Goal: Task Accomplishment & Management: Complete application form

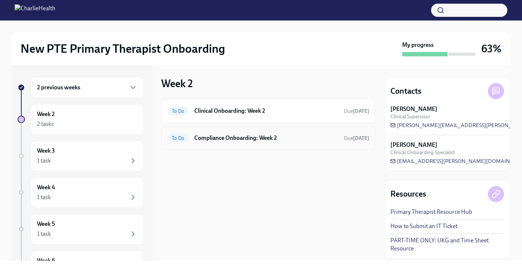
click at [244, 141] on h6 "Compliance Onboarding: Week 2" at bounding box center [266, 138] width 144 height 8
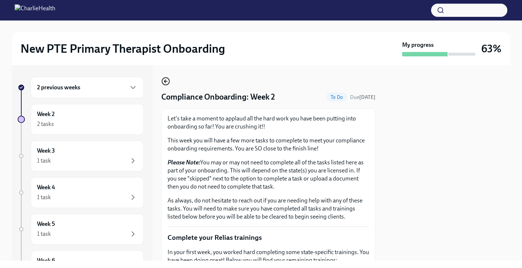
click at [167, 82] on icon "button" at bounding box center [165, 81] width 9 height 9
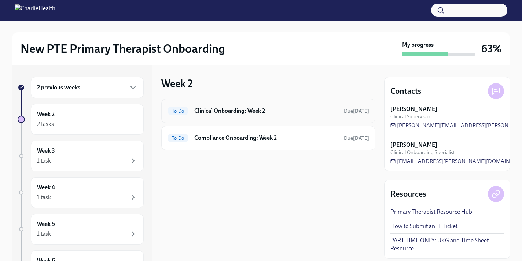
click at [199, 113] on h6 "Clinical Onboarding: Week 2" at bounding box center [266, 111] width 144 height 8
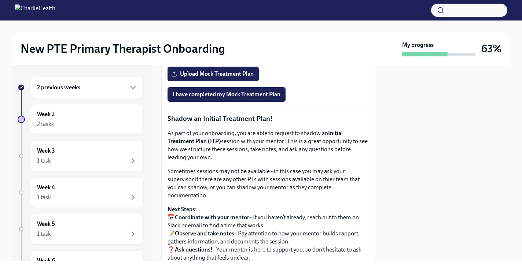
scroll to position [635, 0]
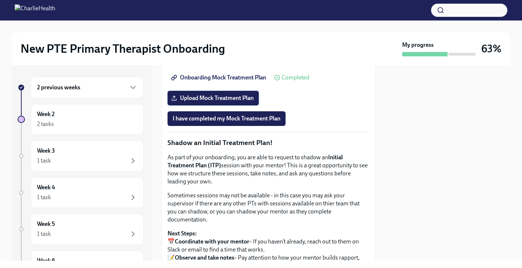
click at [181, 102] on span "Upload Mock Treatment Plan" at bounding box center [213, 98] width 81 height 7
click at [0, 0] on input "Upload Mock Treatment Plan" at bounding box center [0, 0] width 0 height 0
click at [279, 126] on button "I have completed my Mock Treatment Plan" at bounding box center [227, 118] width 118 height 15
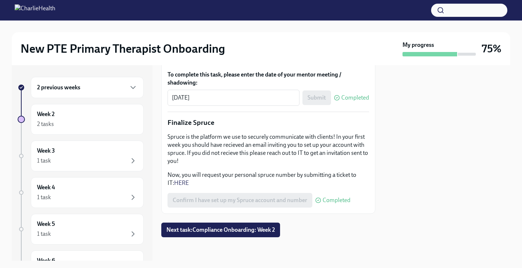
scroll to position [944, 0]
click at [252, 234] on span "Next task : Compliance Onboarding: Week 2" at bounding box center [220, 230] width 109 height 7
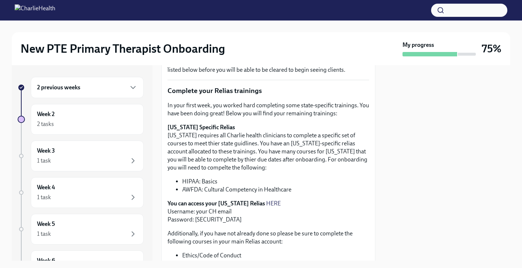
scroll to position [303, 0]
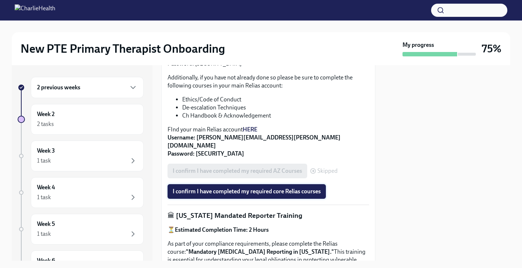
click at [266, 190] on button "I confirm I have completed my required core Relias courses" at bounding box center [247, 191] width 158 height 15
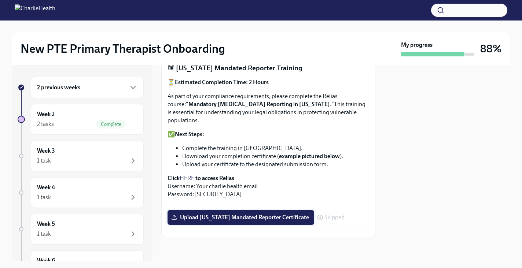
scroll to position [0, 0]
click at [257, 220] on span "Upload [US_STATE] Mandated Reporter Certificate" at bounding box center [241, 217] width 136 height 7
click at [0, 0] on input "Upload [US_STATE] Mandated Reporter Certificate" at bounding box center [0, 0] width 0 height 0
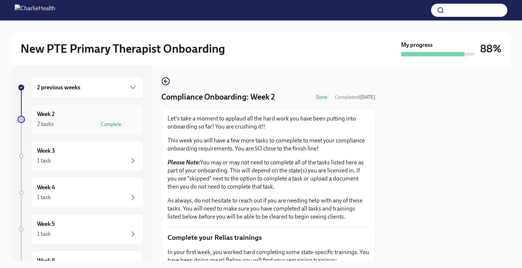
click at [116, 110] on div "Week 2 2 tasks Complete" at bounding box center [87, 119] width 100 height 18
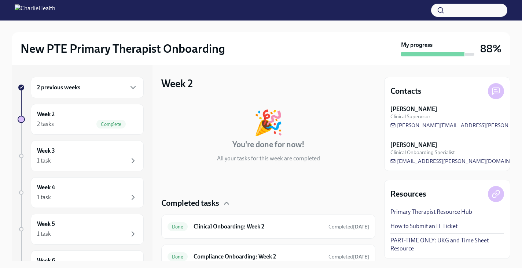
click at [99, 85] on div "2 previous weeks" at bounding box center [87, 87] width 100 height 9
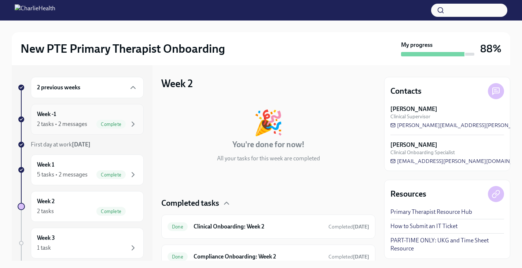
click at [87, 119] on div "Week -1 2 tasks • 2 messages Complete" at bounding box center [87, 119] width 100 height 18
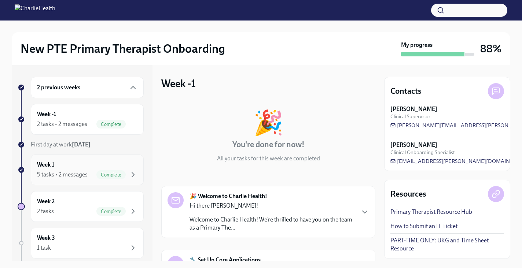
click at [84, 162] on div "Week 1 5 tasks • 2 messages Complete" at bounding box center [87, 170] width 100 height 18
click at [84, 205] on div "Week 2 2 tasks Complete" at bounding box center [87, 207] width 100 height 18
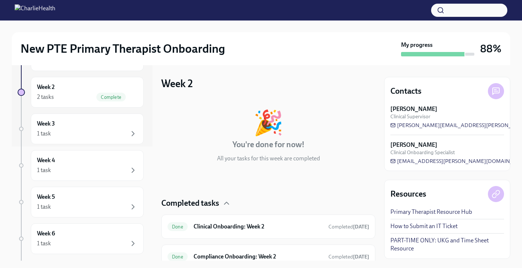
scroll to position [114, 0]
click at [106, 124] on div "Week 3 1 task" at bounding box center [87, 129] width 100 height 18
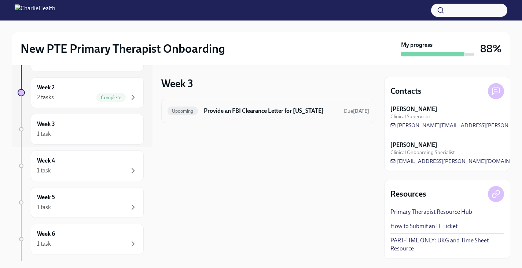
click at [225, 115] on h6 "Provide an FBI Clearance Letter for [US_STATE]" at bounding box center [271, 111] width 134 height 8
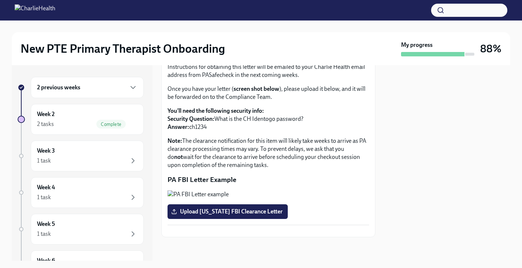
scroll to position [152, 0]
click at [119, 149] on div "Week 3 1 task" at bounding box center [87, 156] width 100 height 18
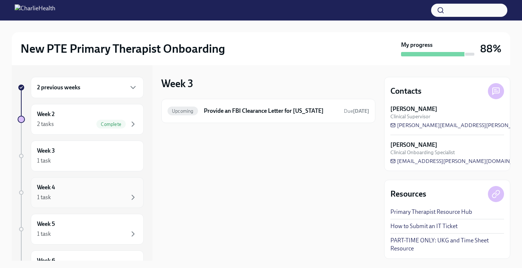
click at [120, 187] on div "Week 4 1 task" at bounding box center [87, 193] width 100 height 18
click at [122, 212] on div "2 previous weeks Week 2 2 tasks Complete Week 3 1 task Week 4 1 task Week 5 1 t…" at bounding box center [81, 201] width 126 height 248
click at [120, 235] on div "1 task" at bounding box center [87, 234] width 100 height 9
